Goal: Check status: Check status

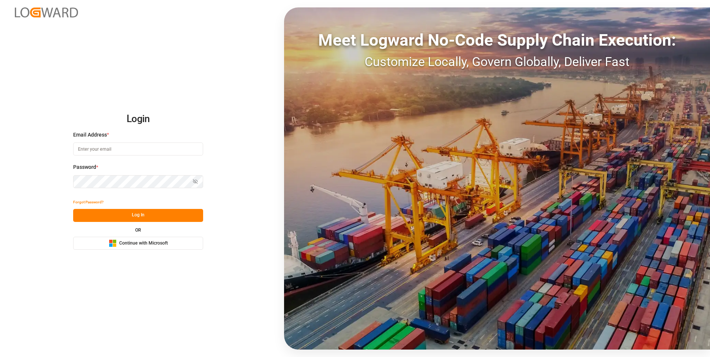
type input "[EMAIL_ADDRESS][DOMAIN_NAME]"
click at [137, 217] on button "Log In" at bounding box center [138, 215] width 130 height 13
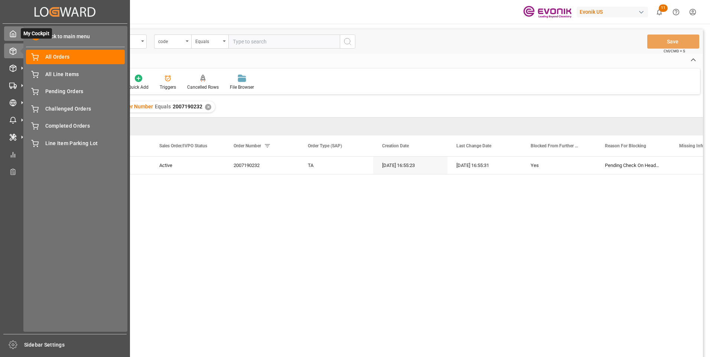
click at [13, 35] on icon at bounding box center [12, 33] width 7 height 7
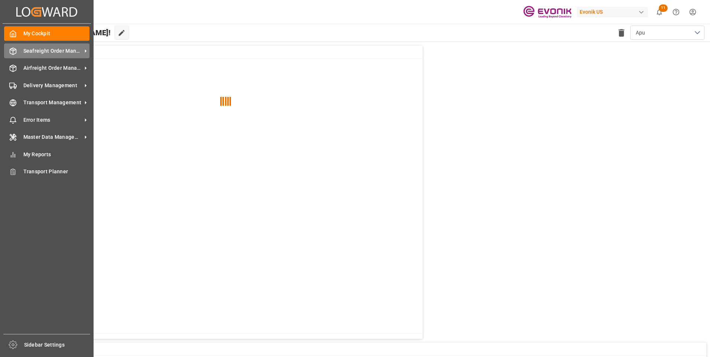
click at [53, 52] on span "Seafreight Order Management" at bounding box center [52, 51] width 59 height 8
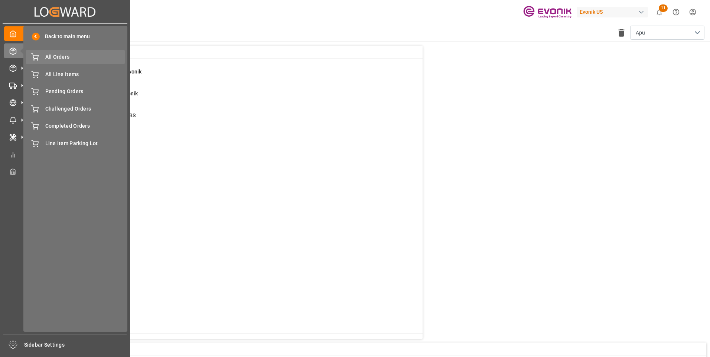
click at [64, 58] on span "All Orders" at bounding box center [85, 57] width 80 height 8
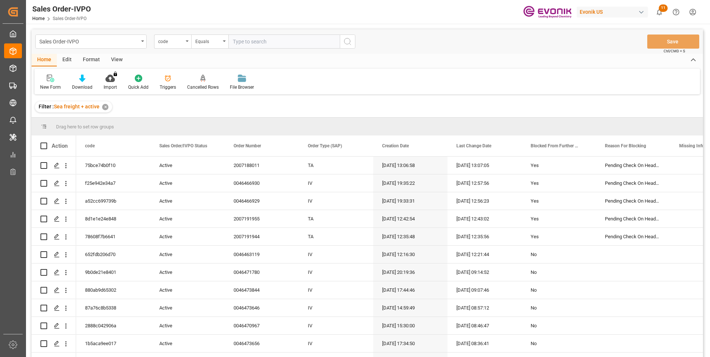
click at [187, 42] on icon "open menu" at bounding box center [187, 40] width 3 height 1
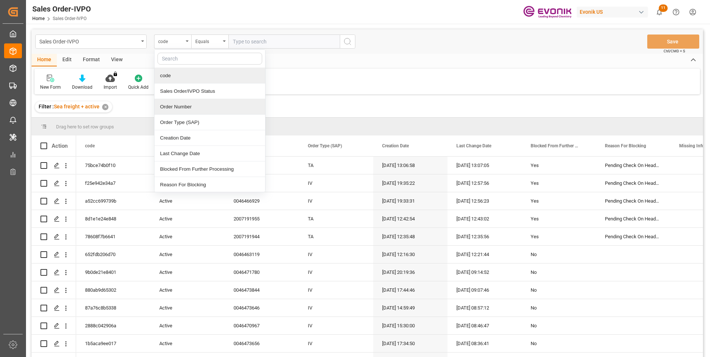
click at [179, 107] on div "Order Number" at bounding box center [209, 107] width 111 height 16
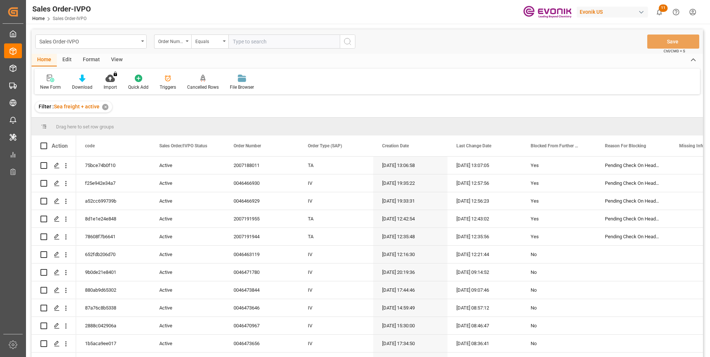
click at [233, 40] on input "text" at bounding box center [283, 42] width 111 height 14
paste input "0046474098"
type input "0046474098"
click at [347, 45] on icon "search button" at bounding box center [347, 41] width 9 height 9
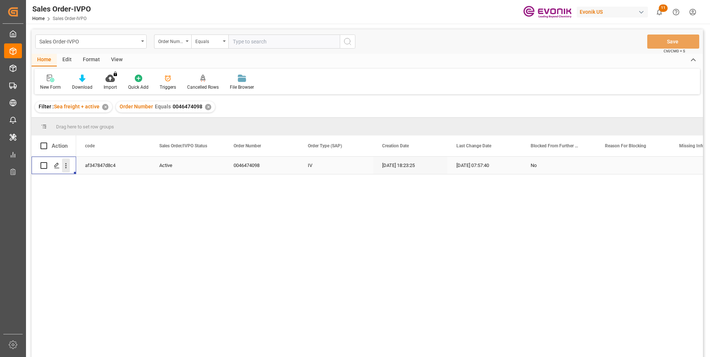
click at [67, 166] on icon "open menu" at bounding box center [66, 166] width 8 height 8
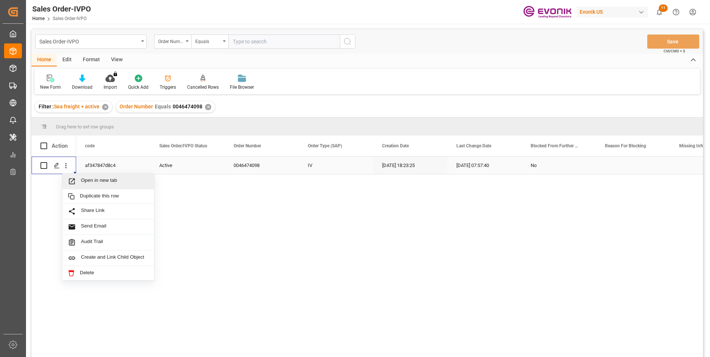
click at [79, 179] on span "Press SPACE to select this row." at bounding box center [74, 182] width 13 height 8
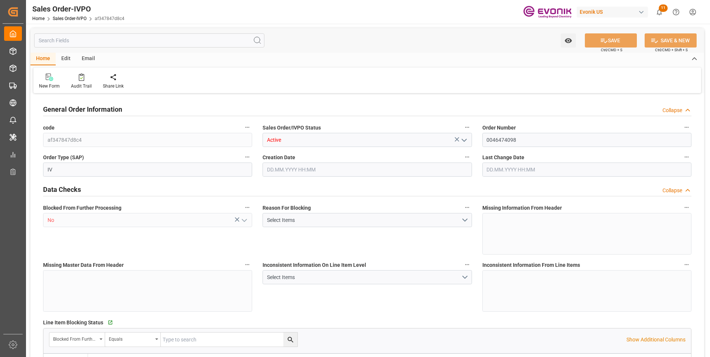
type input "BRSSZ"
type input "0"
type input "1"
type input "2"
type input "1"
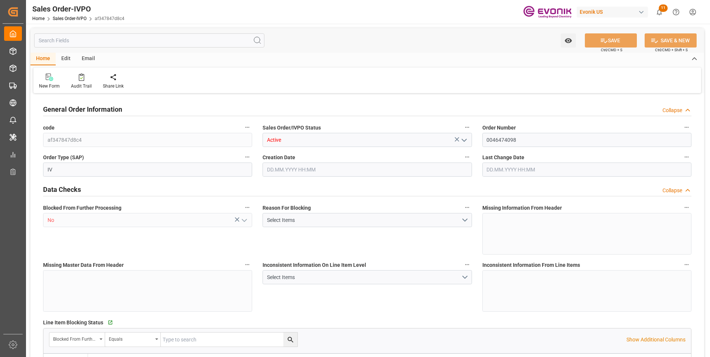
type input "20156.5896"
type input "37.4546"
type input "19000"
type input "60"
type input "18.09.2025 18:23"
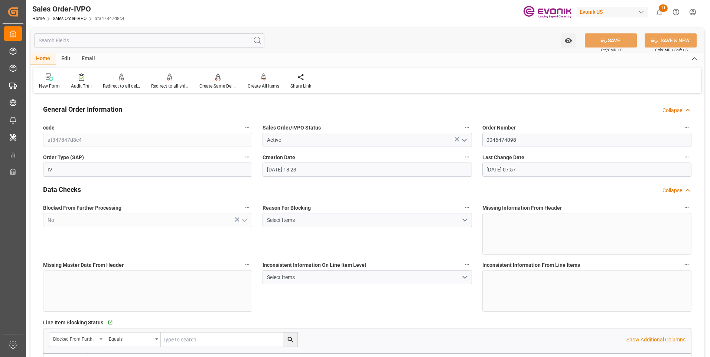
type input "19.09.2025 07:57"
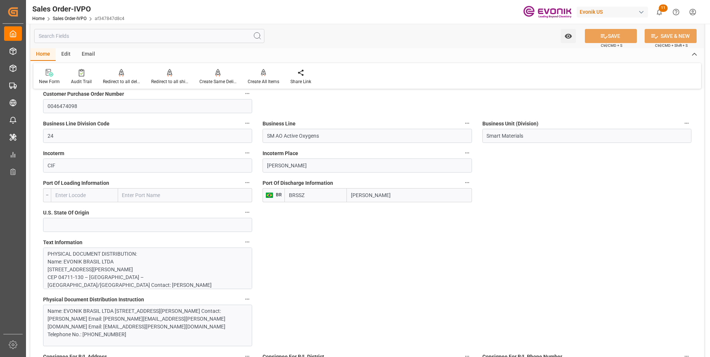
scroll to position [520, 0]
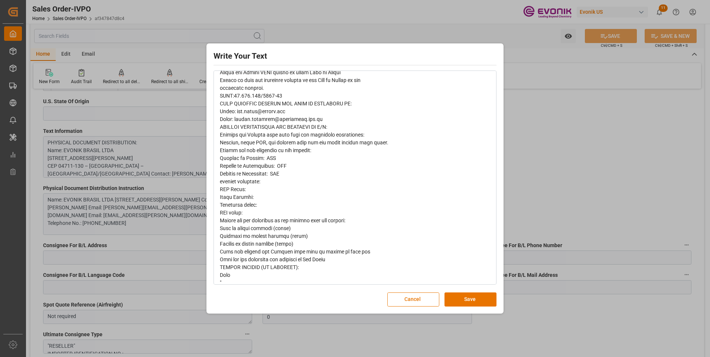
scroll to position [342, 0]
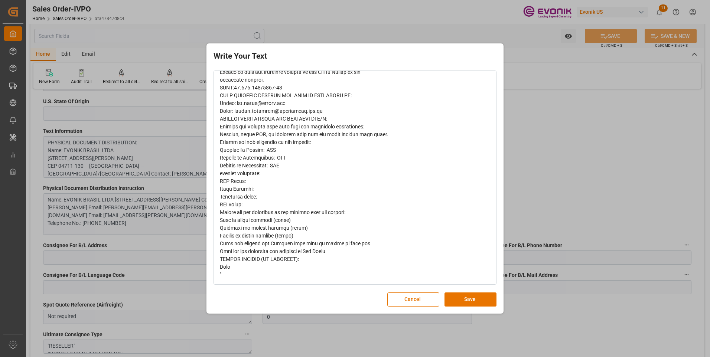
click at [556, 155] on div "Write Your Text Normal 14 Font Cancel Save" at bounding box center [355, 178] width 710 height 357
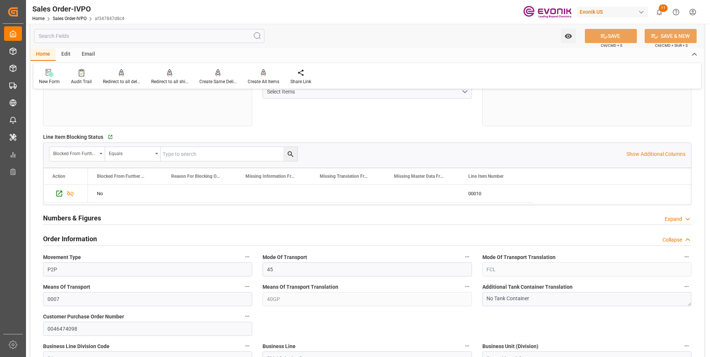
scroll to position [371, 0]
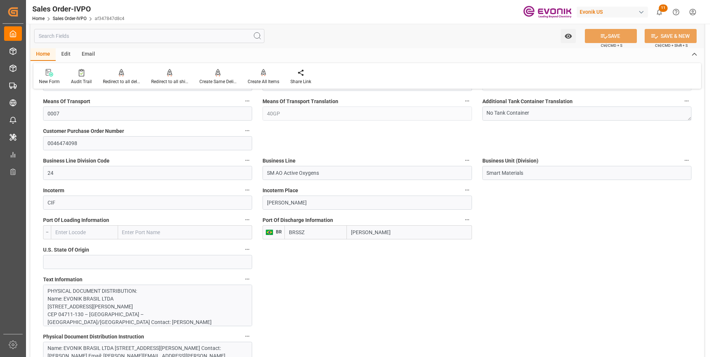
click at [97, 37] on input "text" at bounding box center [149, 36] width 230 height 14
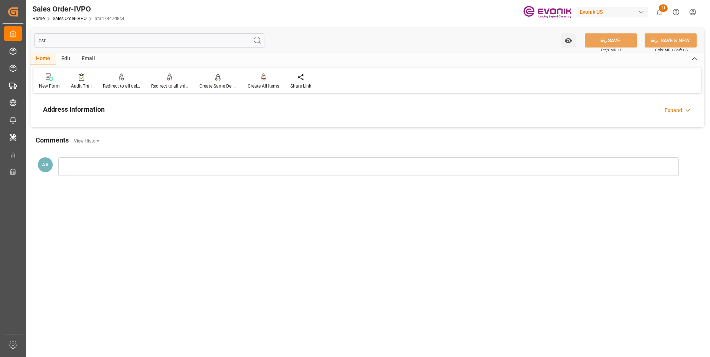
type input "csr"
click at [94, 110] on h2 "Address Information" at bounding box center [74, 109] width 62 height 10
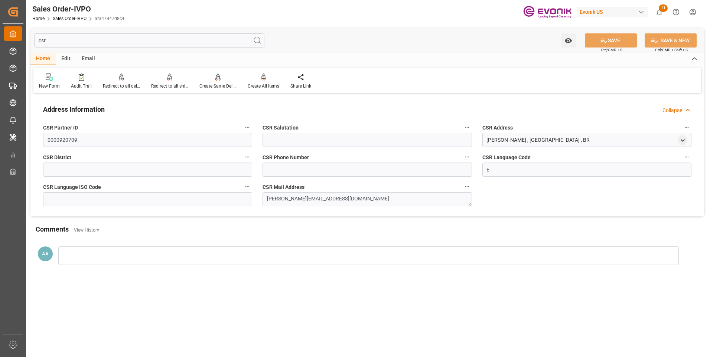
drag, startPoint x: 58, startPoint y: 43, endPoint x: 17, endPoint y: 37, distance: 41.3
click at [17, 37] on div "Created by potrace 1.15, written by Peter Selinger 2001-2017 Created by potrace…" at bounding box center [355, 178] width 710 height 357
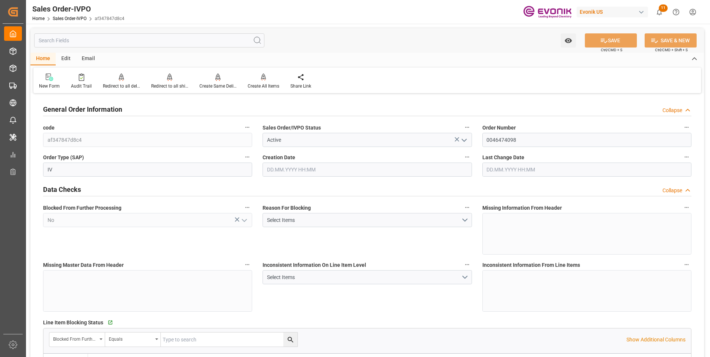
type input "BRSSZ"
type input "0"
type input "1"
type input "2"
type input "1"
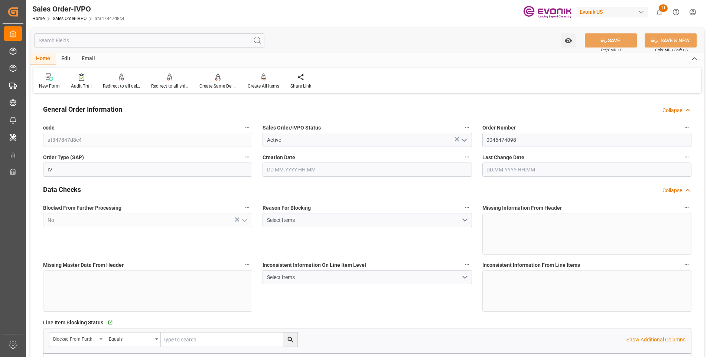
type input "20156.5896"
type input "37.4546"
type input "19000"
type input "60"
type input "18.09.2025 18:23"
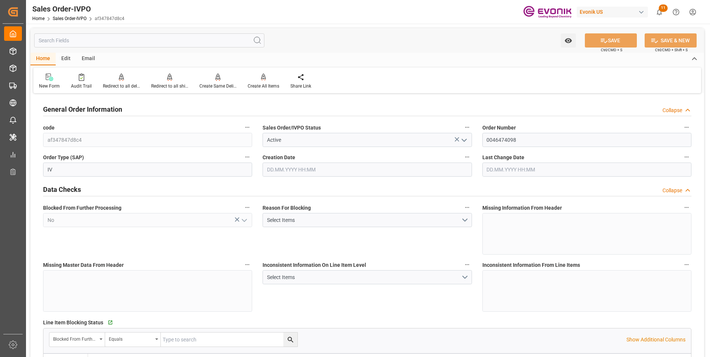
type input "19.09.2025 07:57"
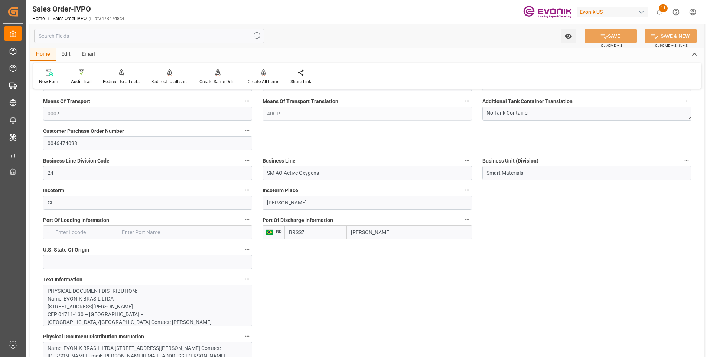
scroll to position [557, 0]
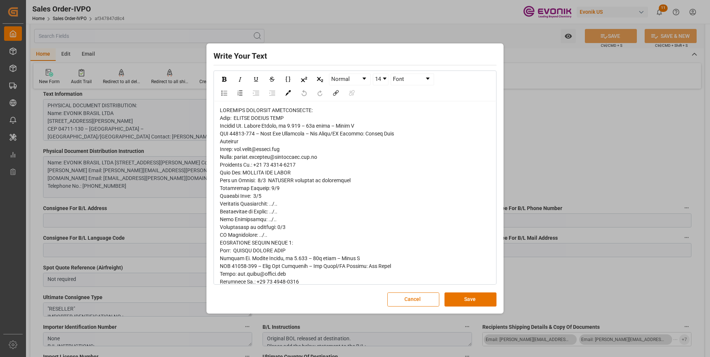
scroll to position [111, 0]
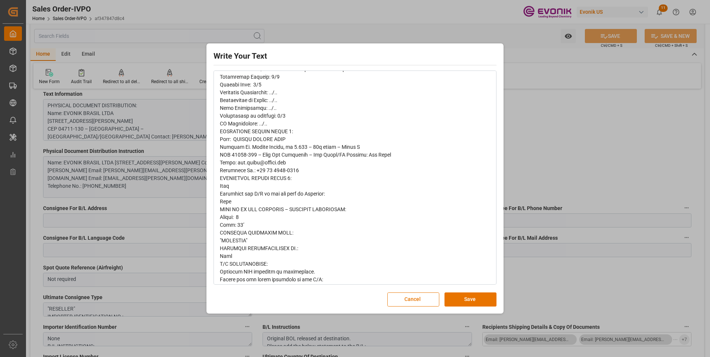
click at [559, 124] on div "Write Your Text Normal 14 Font Cancel Save" at bounding box center [355, 178] width 710 height 357
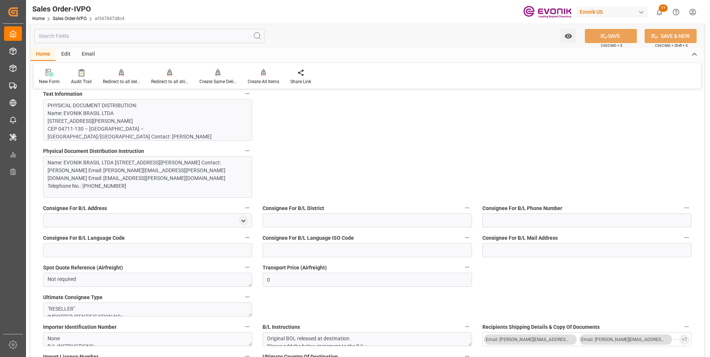
click at [73, 36] on input "text" at bounding box center [149, 36] width 230 height 14
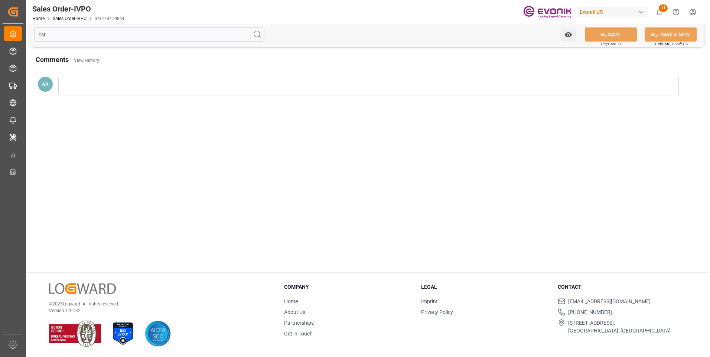
scroll to position [0, 0]
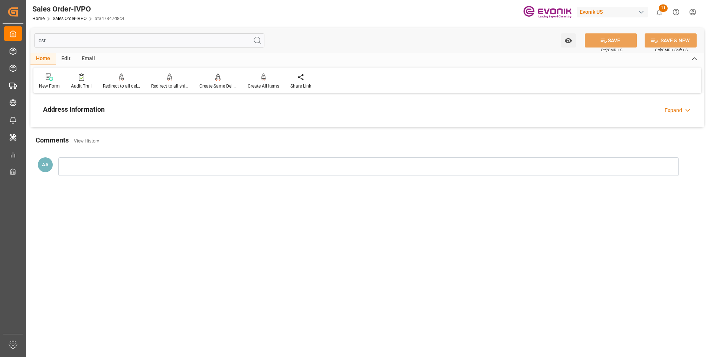
type input "csr"
click at [69, 104] on div "Address Information" at bounding box center [74, 109] width 62 height 14
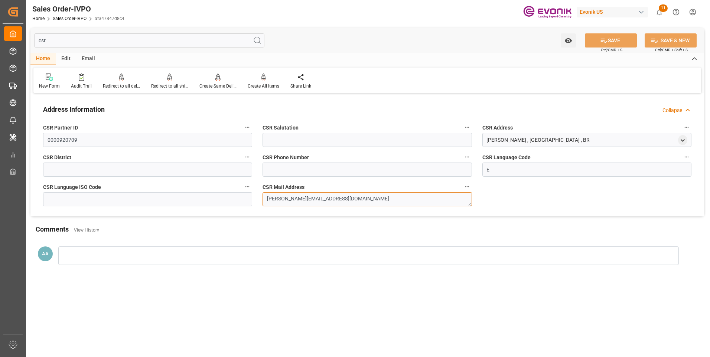
drag, startPoint x: 345, startPoint y: 196, endPoint x: 238, endPoint y: 200, distance: 106.6
click at [238, 200] on div "Address Information Collapse CSR Partner ID 0000920709 CSR Salutation CSR Addre…" at bounding box center [367, 155] width 674 height 121
